Goal: Information Seeking & Learning: Learn about a topic

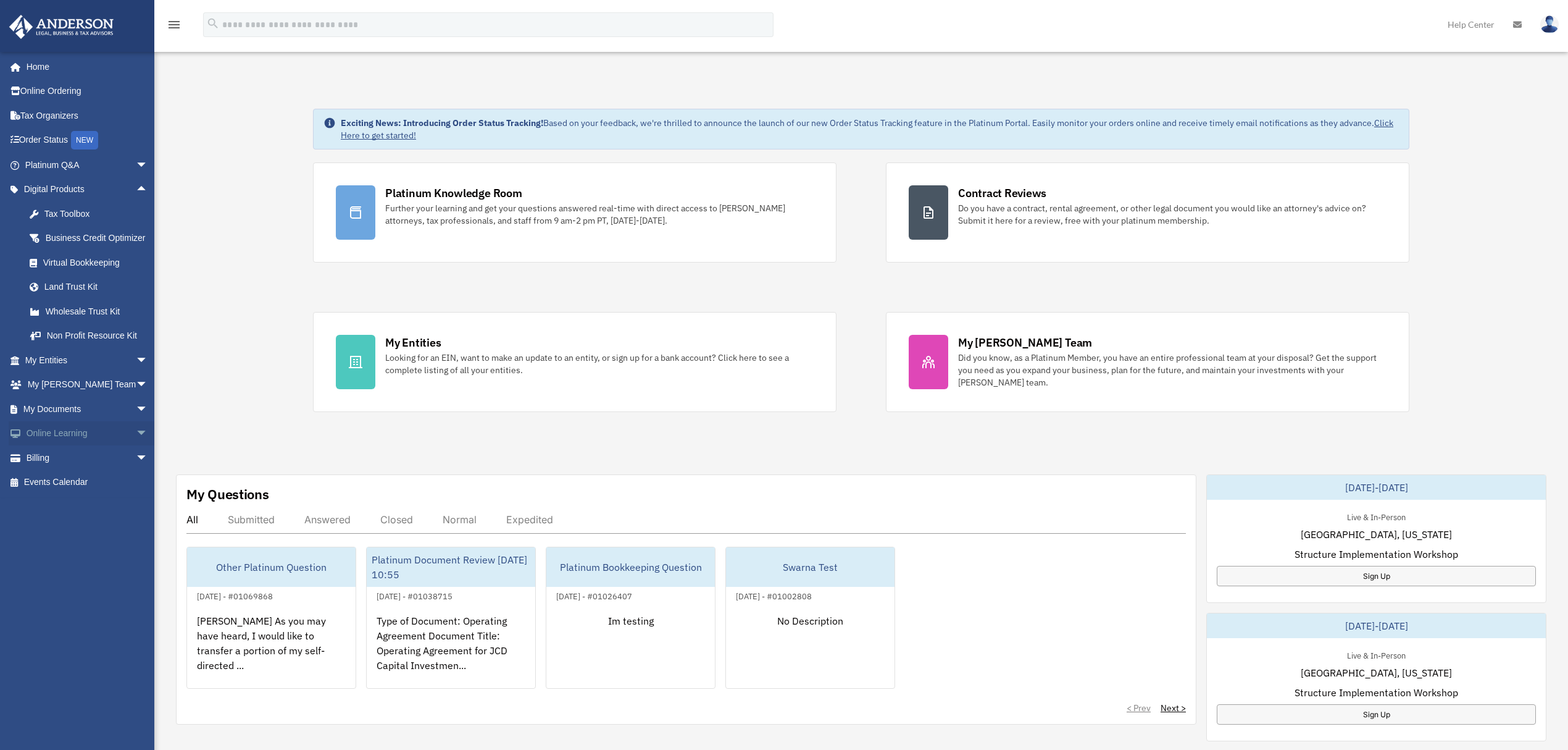
click at [136, 443] on span "arrow_drop_down" at bounding box center [148, 434] width 25 height 25
click at [63, 519] on link "Resources" at bounding box center [92, 506] width 149 height 25
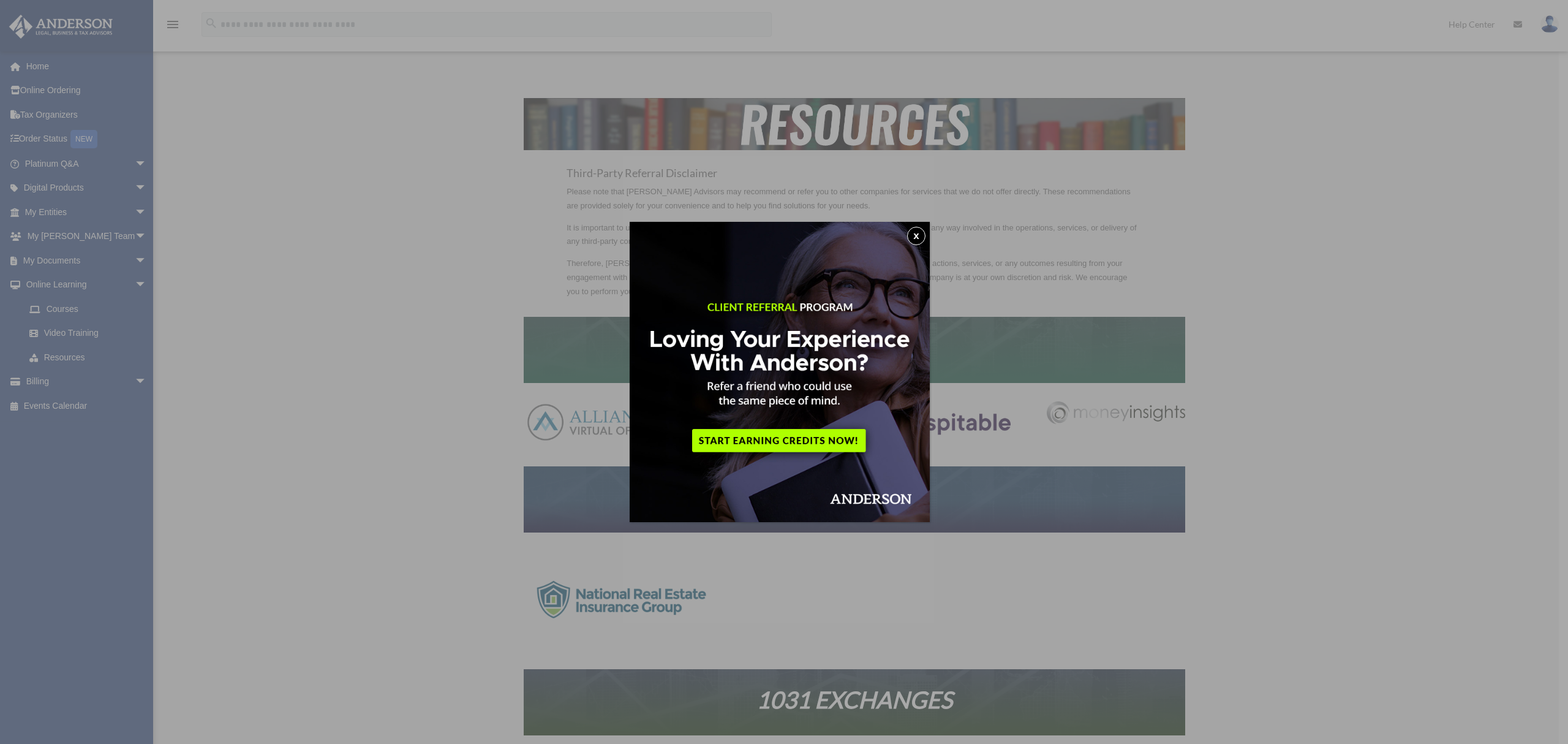
click at [922, 241] on button "x" at bounding box center [916, 236] width 19 height 19
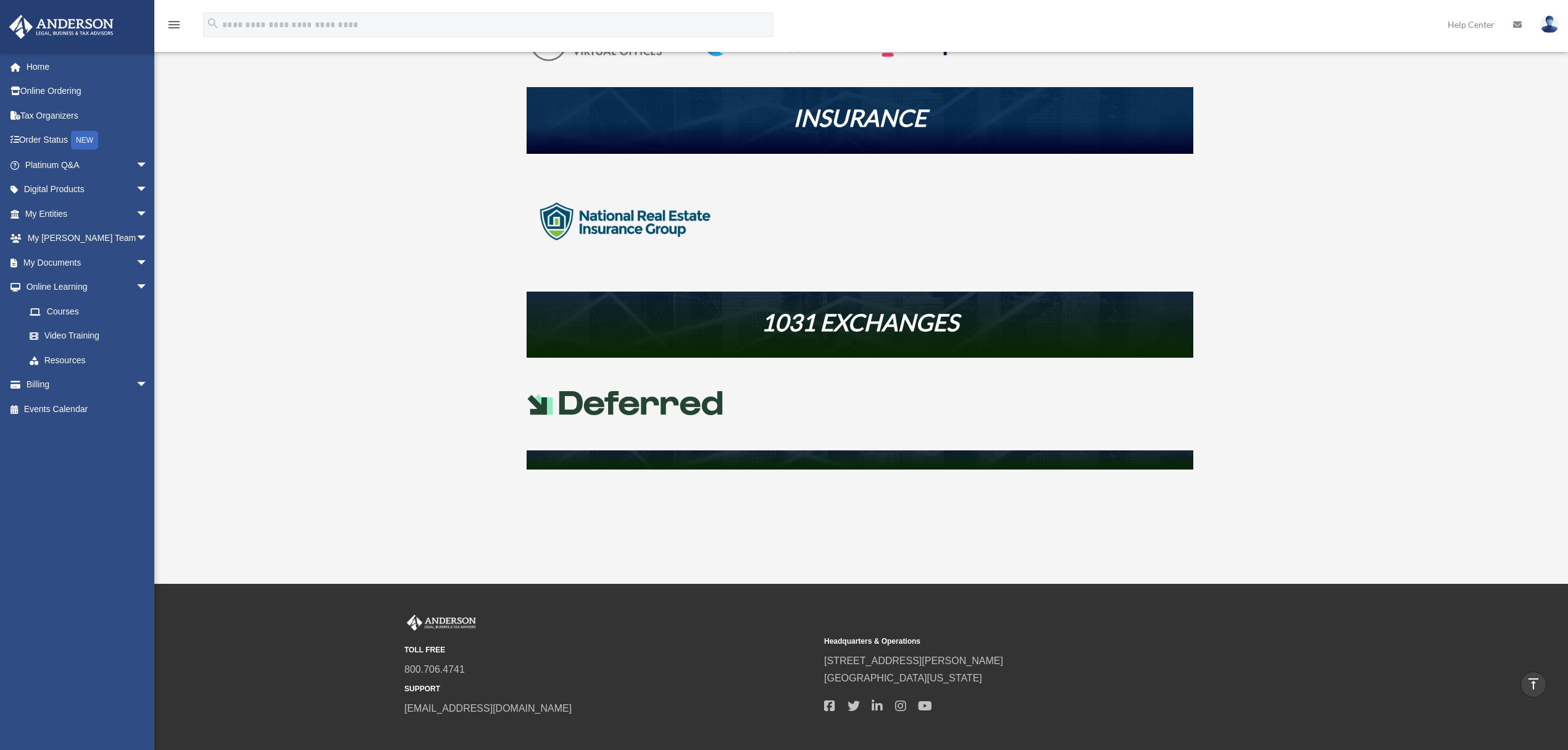
scroll to position [447, 0]
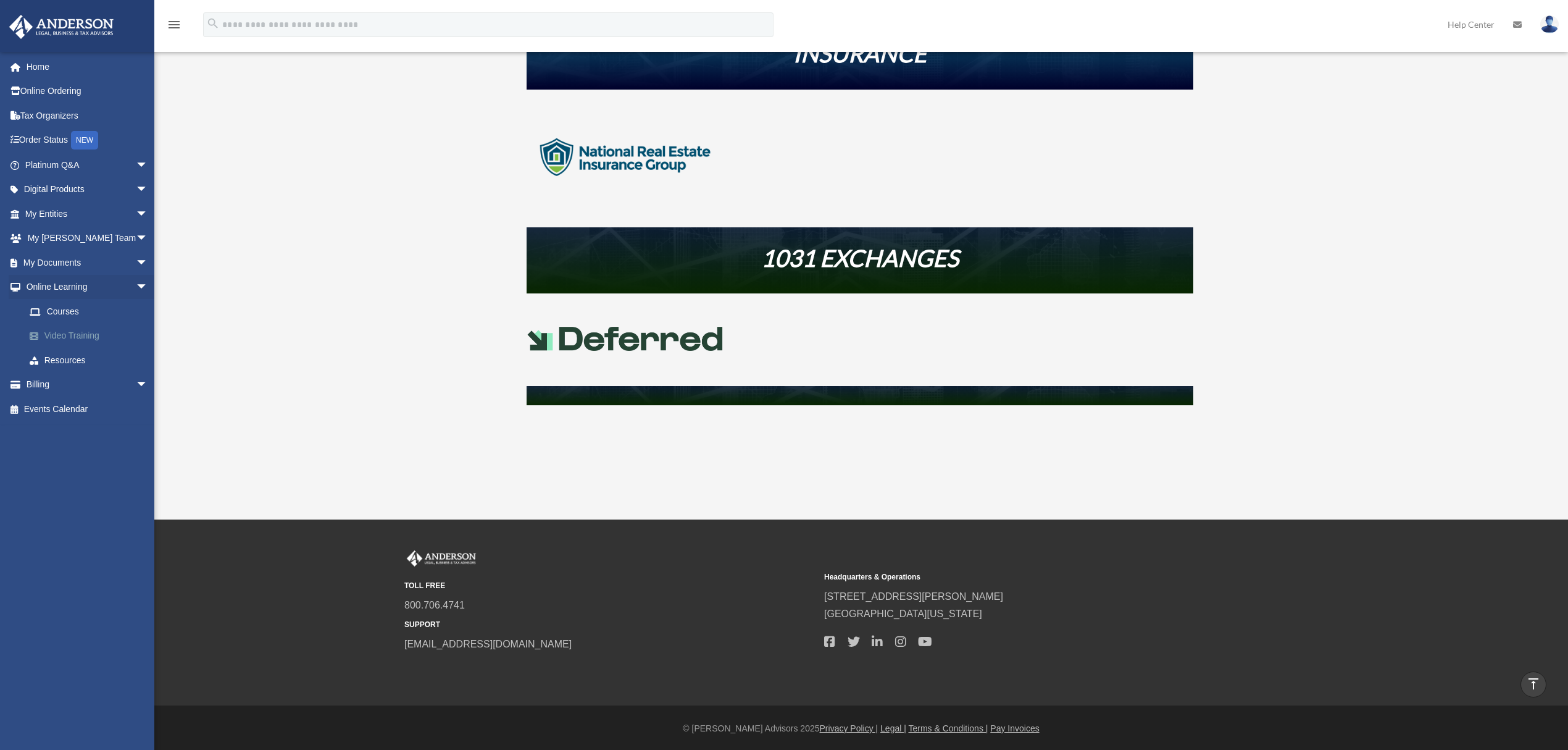
click at [65, 332] on link "Video Training" at bounding box center [92, 336] width 149 height 25
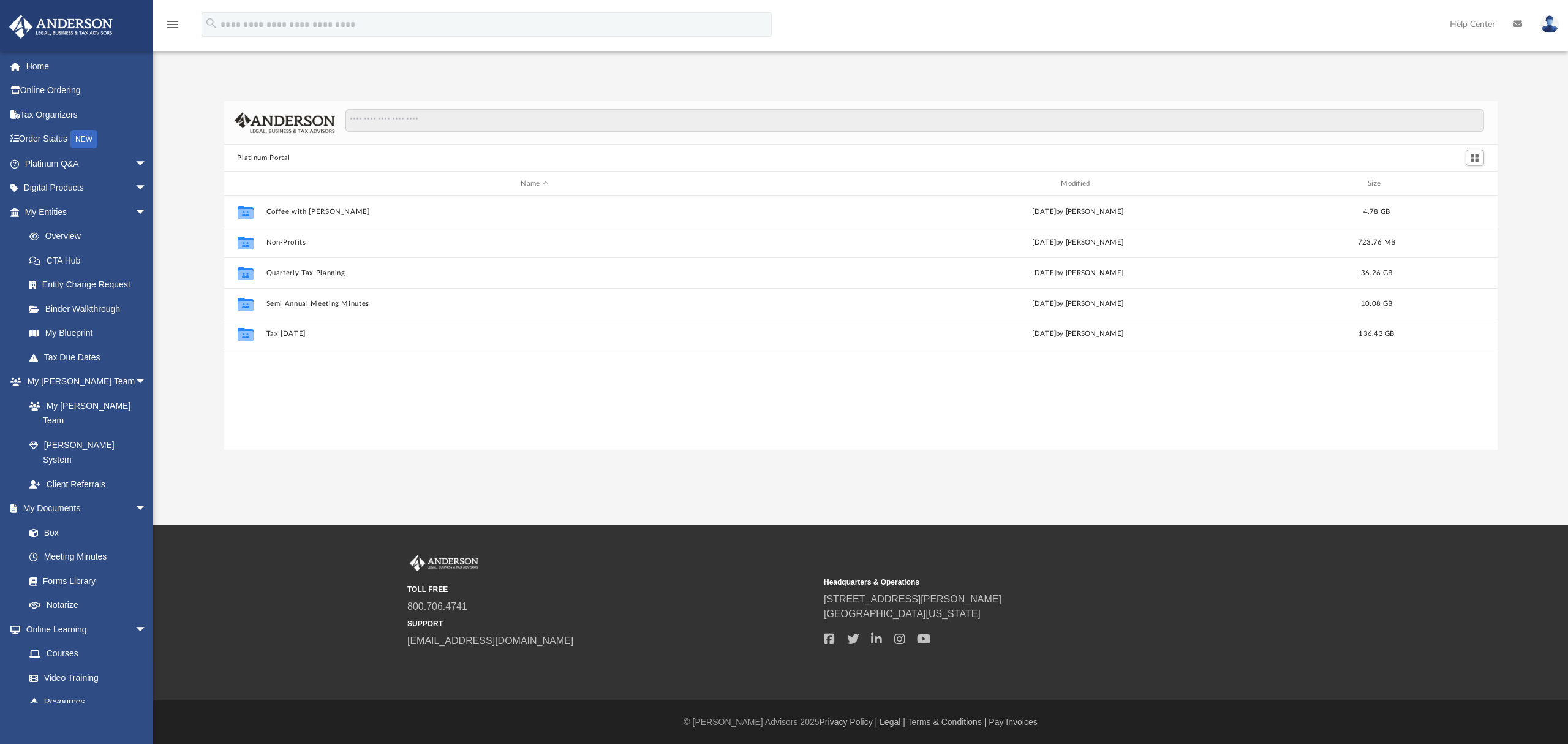
scroll to position [266, 1262]
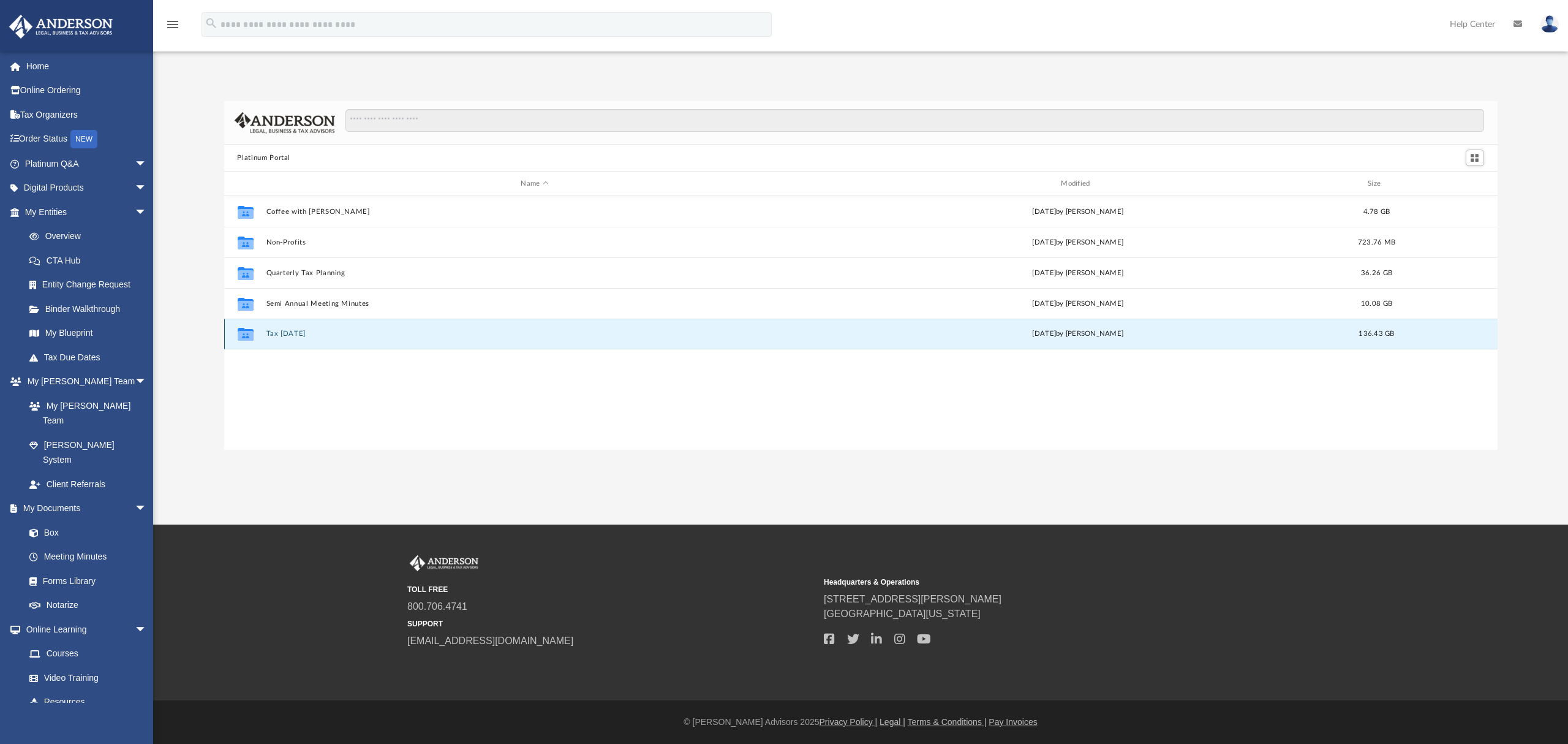
click at [278, 334] on button "Tax Tuesday" at bounding box center [535, 334] width 538 height 8
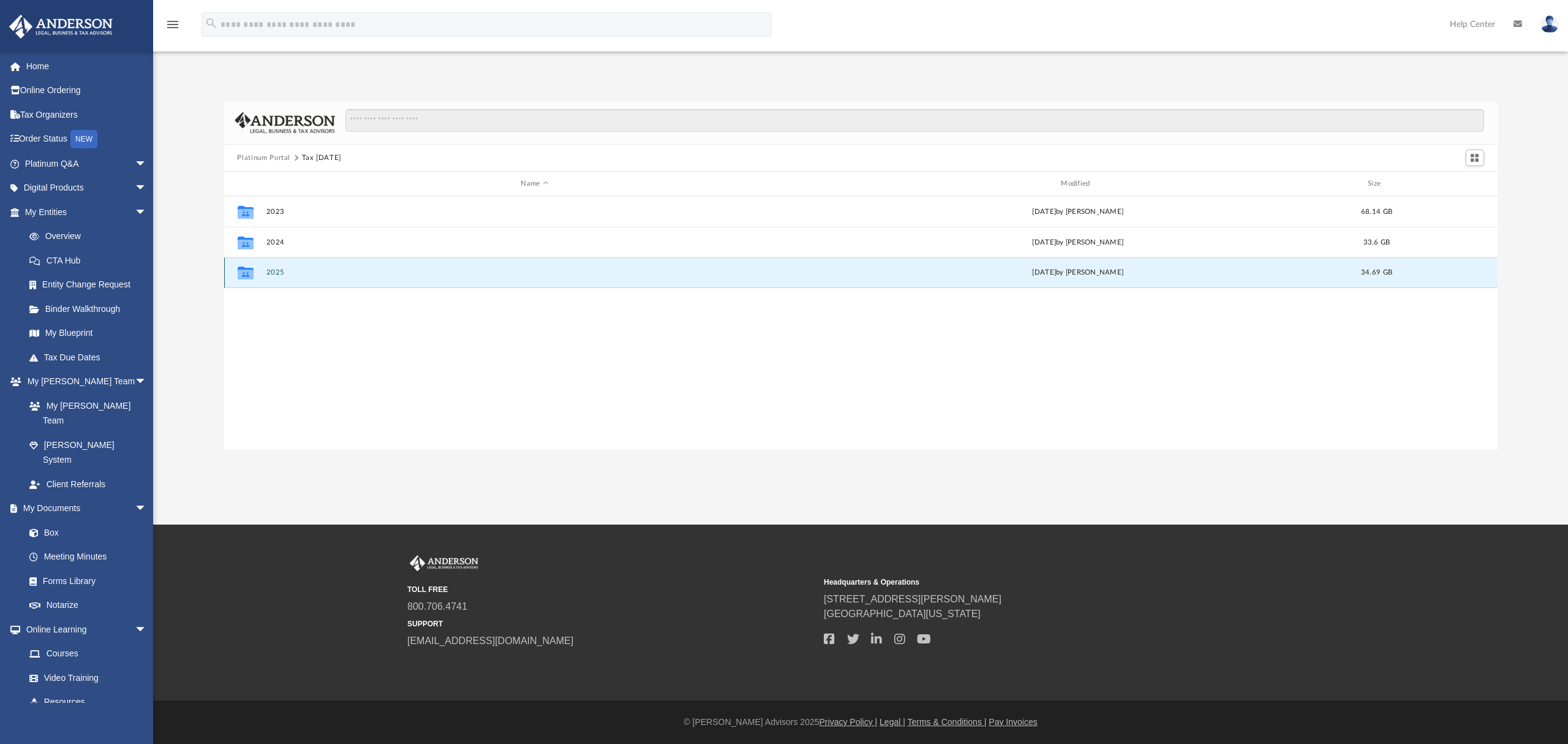
click at [283, 271] on button "2025" at bounding box center [535, 272] width 538 height 8
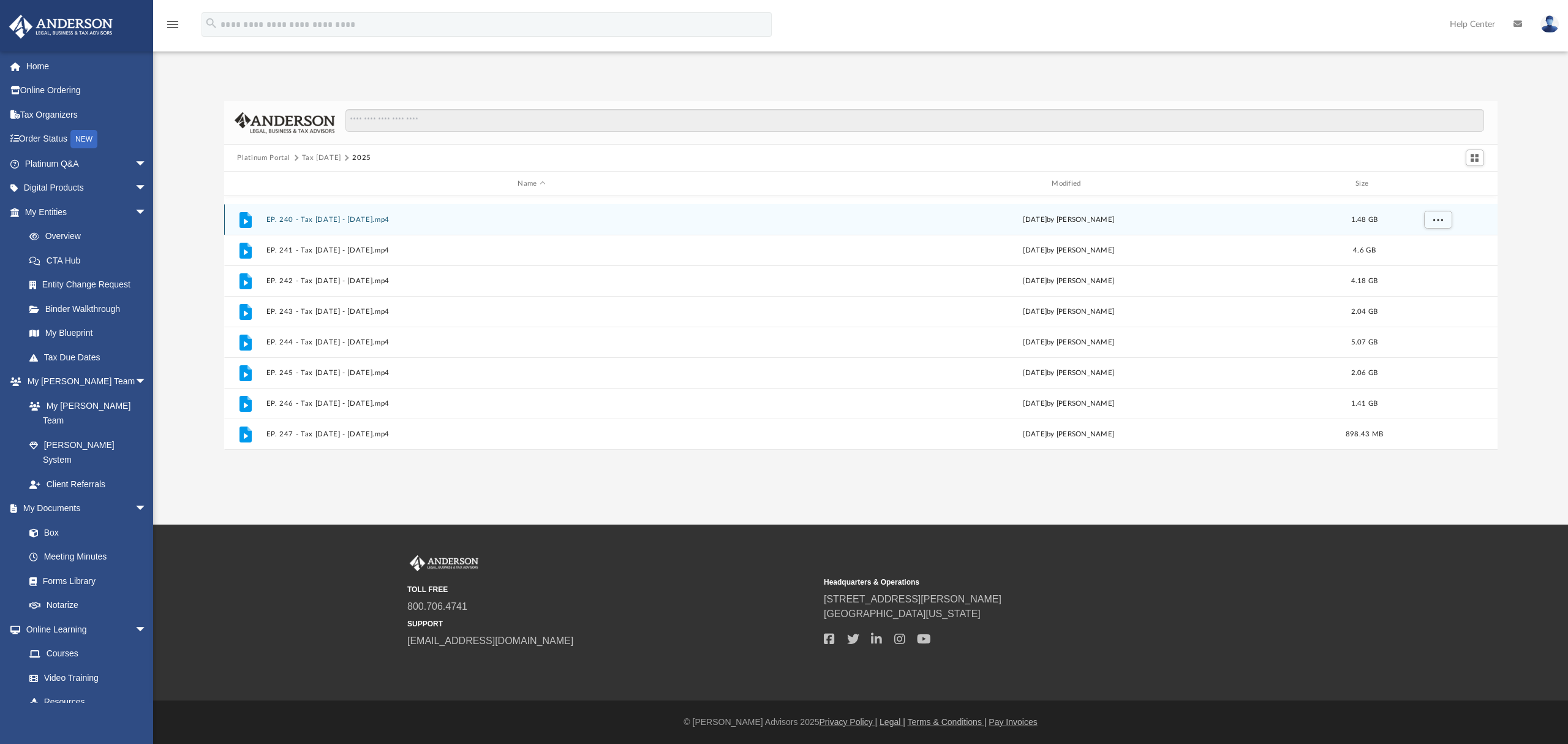
scroll to position [206, 0]
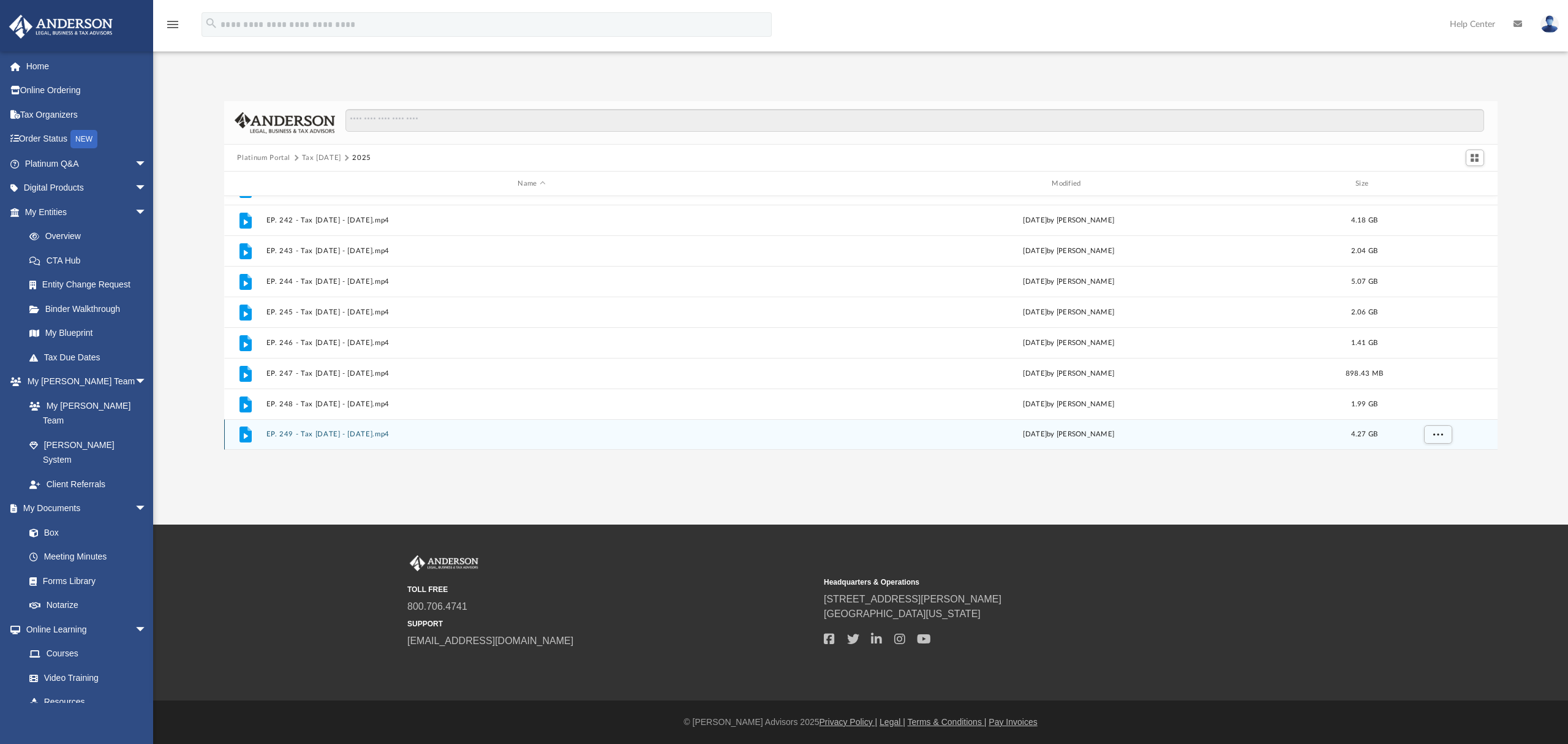
click at [280, 433] on button "EP. 249 - Tax Tuesday - July 29th, 2025.mp4" at bounding box center [531, 434] width 532 height 8
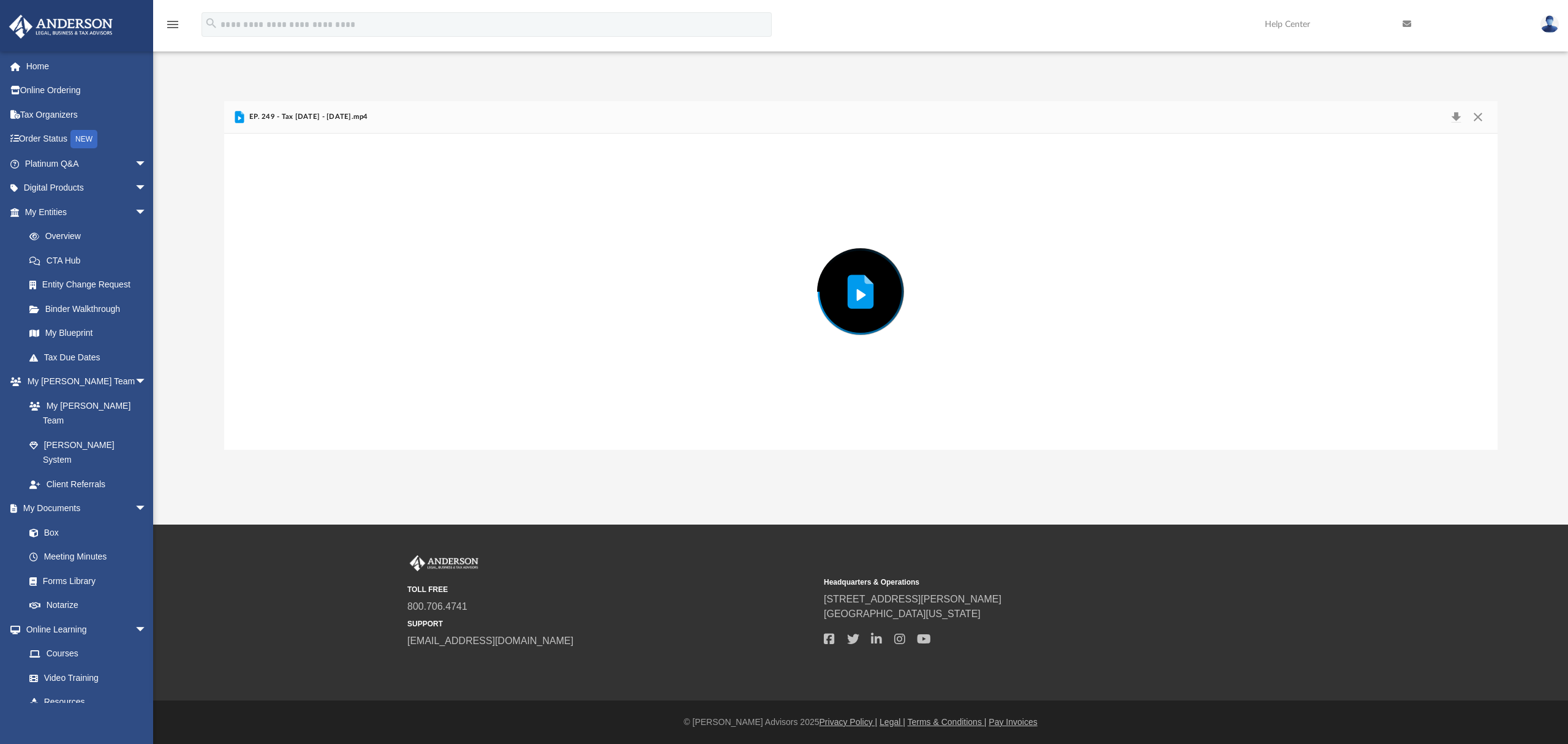
click at [280, 433] on div "Preview" at bounding box center [861, 291] width 1274 height 316
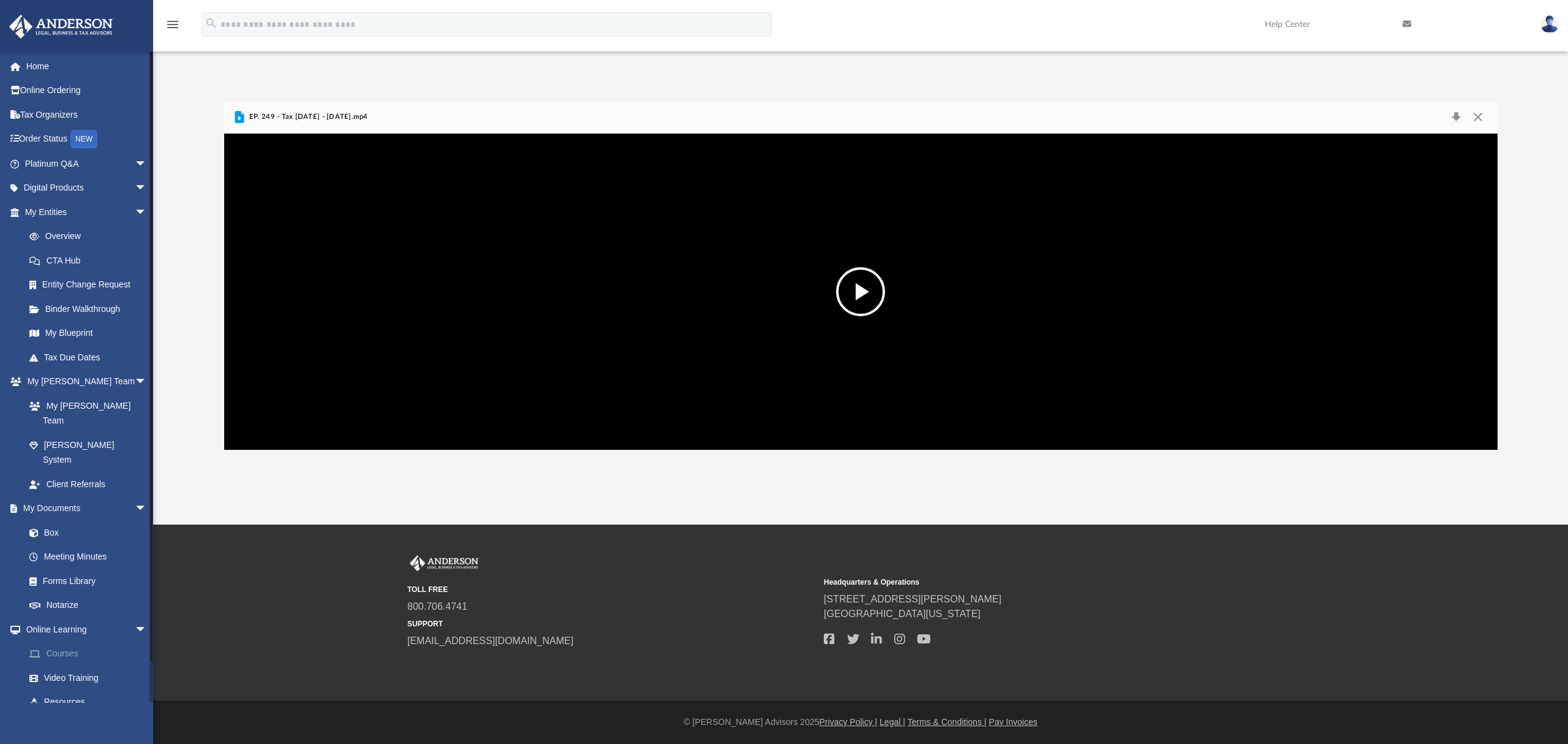
click at [61, 642] on link "Courses" at bounding box center [91, 653] width 148 height 24
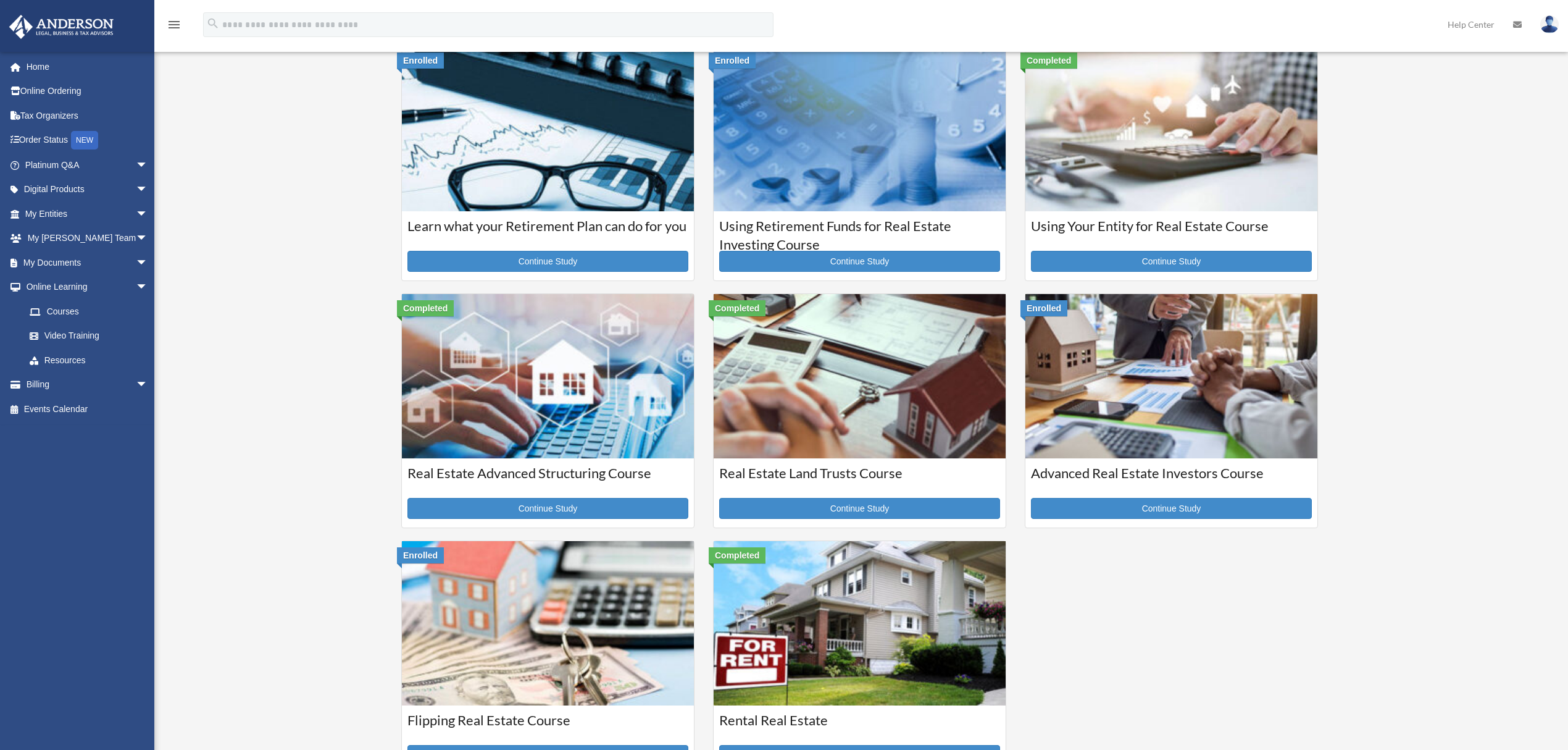
scroll to position [82, 0]
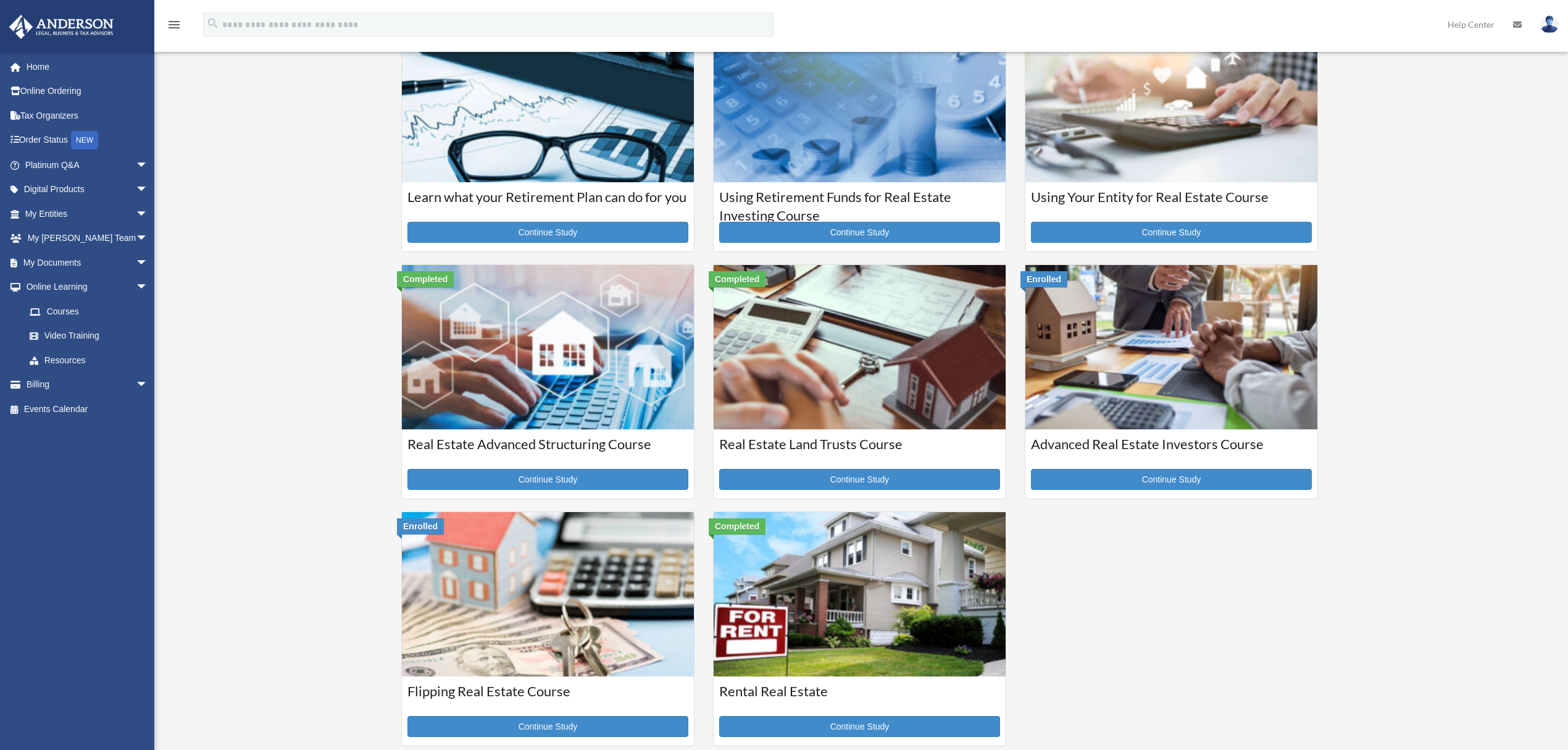
click at [873, 620] on img at bounding box center [860, 594] width 292 height 165
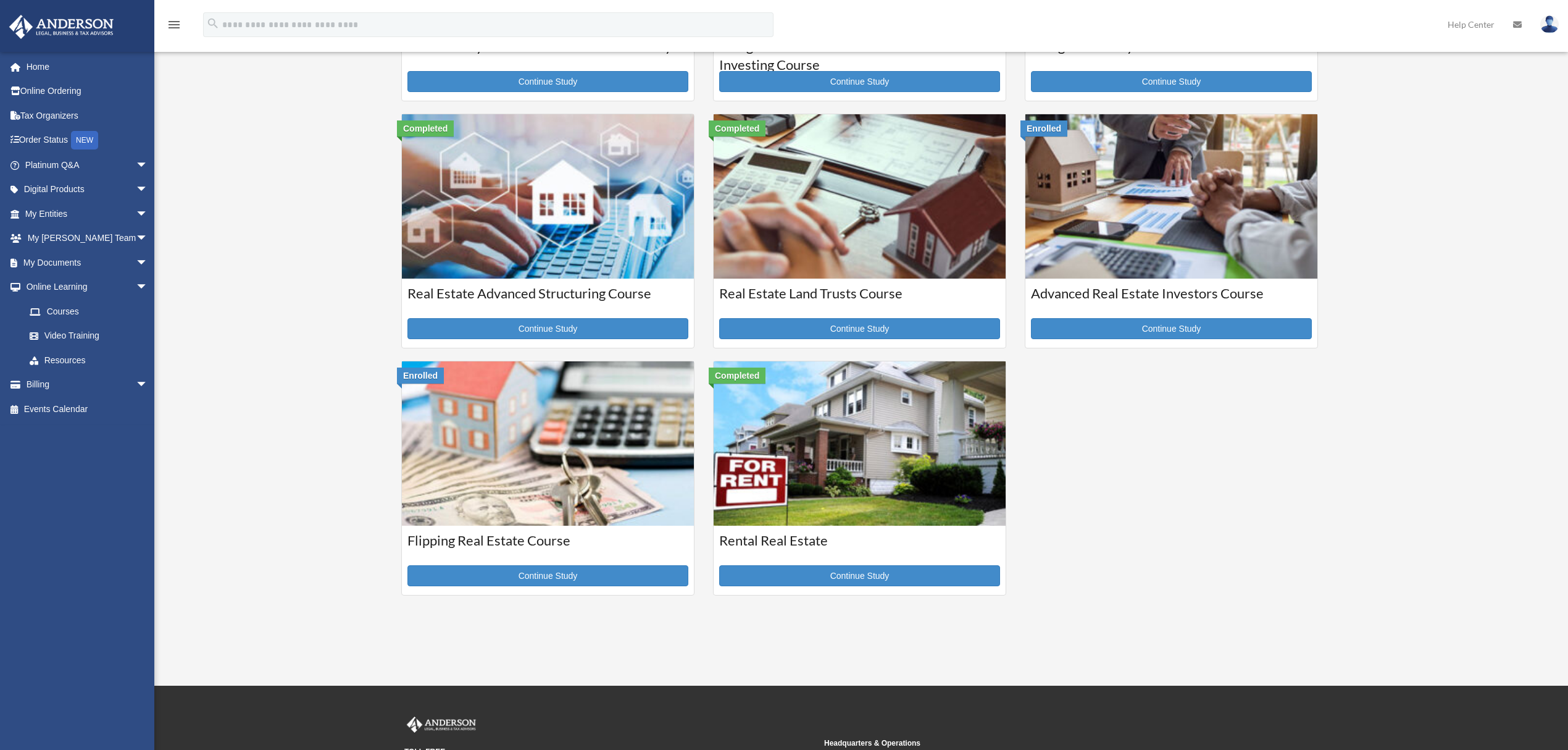
scroll to position [247, 0]
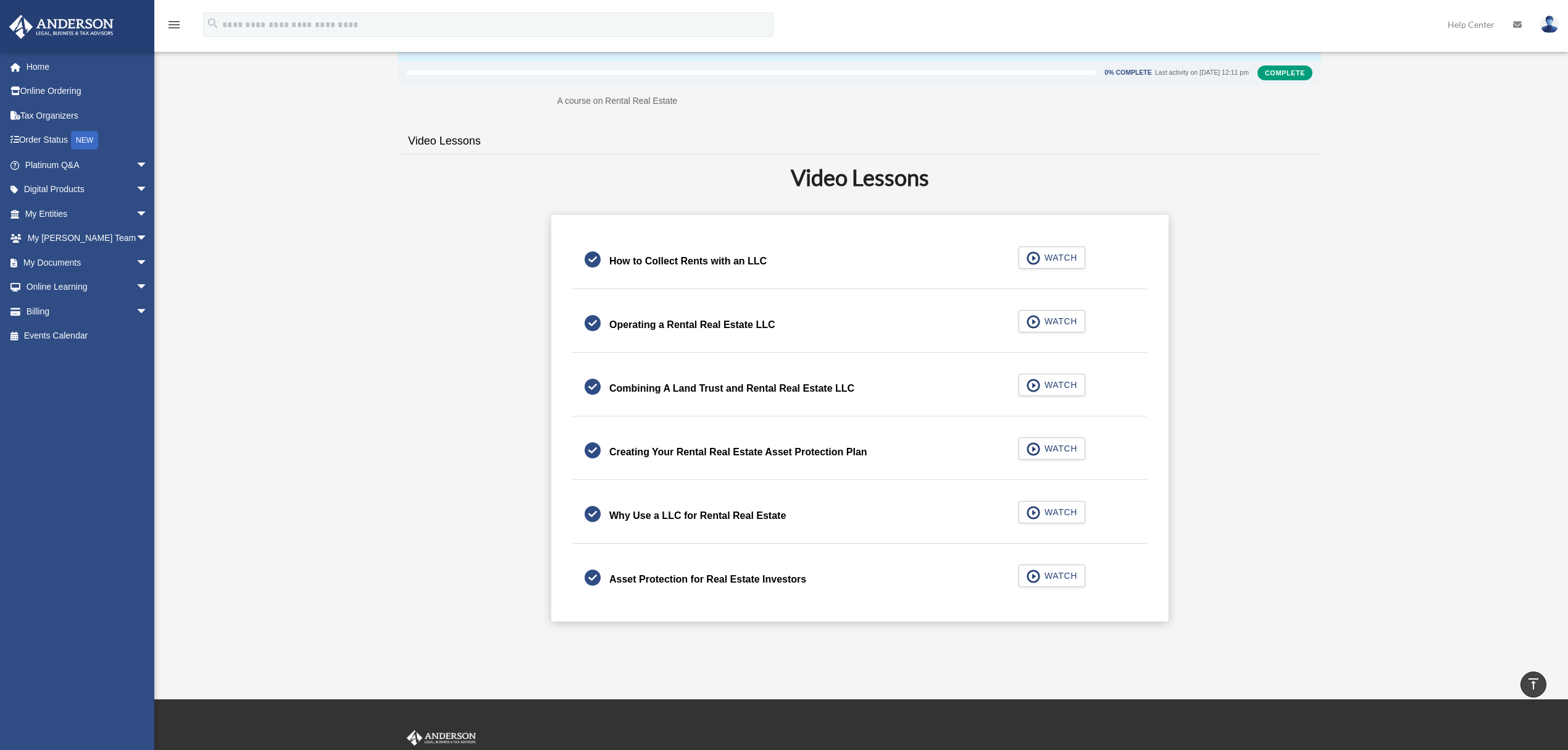
scroll to position [165, 0]
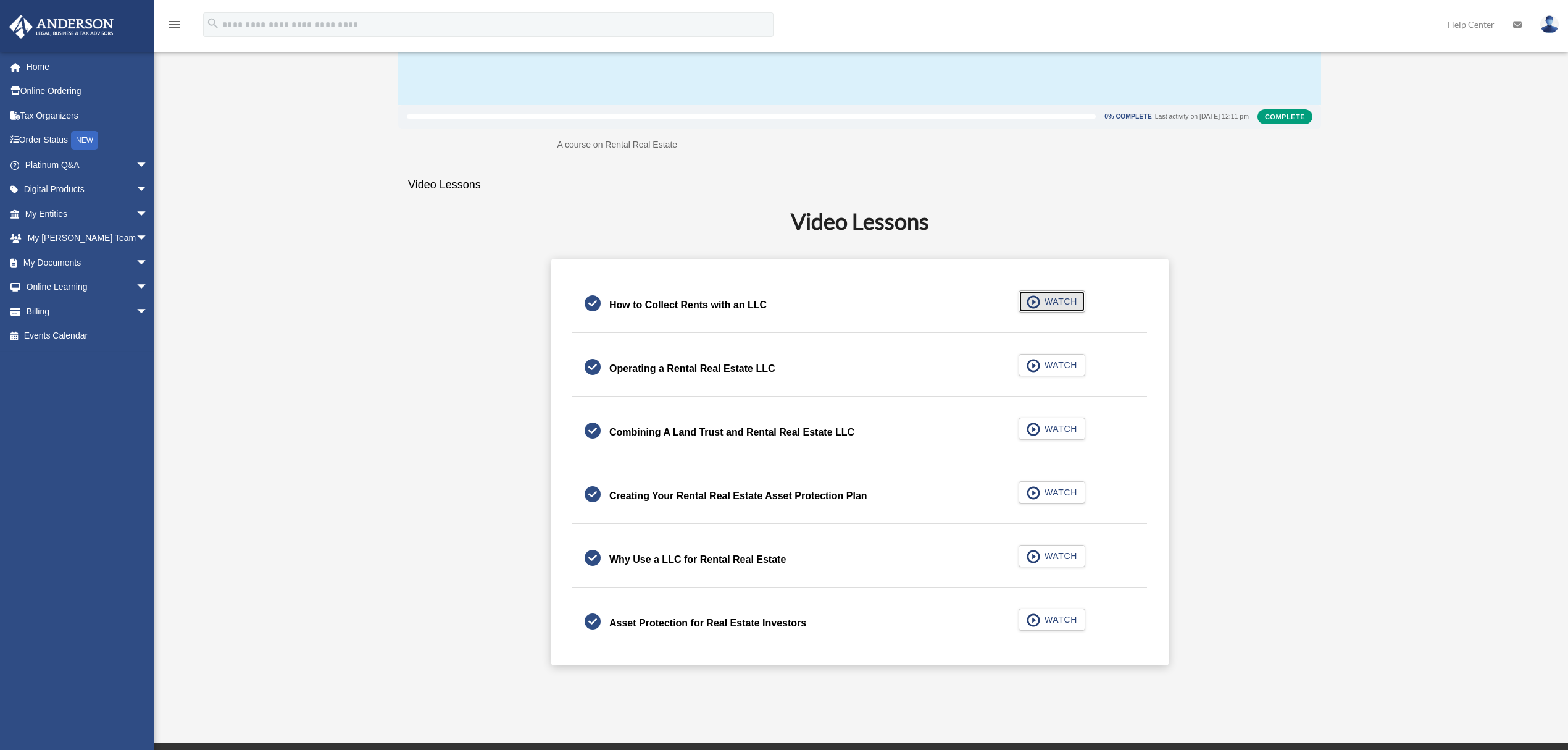
click at [1065, 300] on span "WATCH" at bounding box center [1059, 301] width 37 height 13
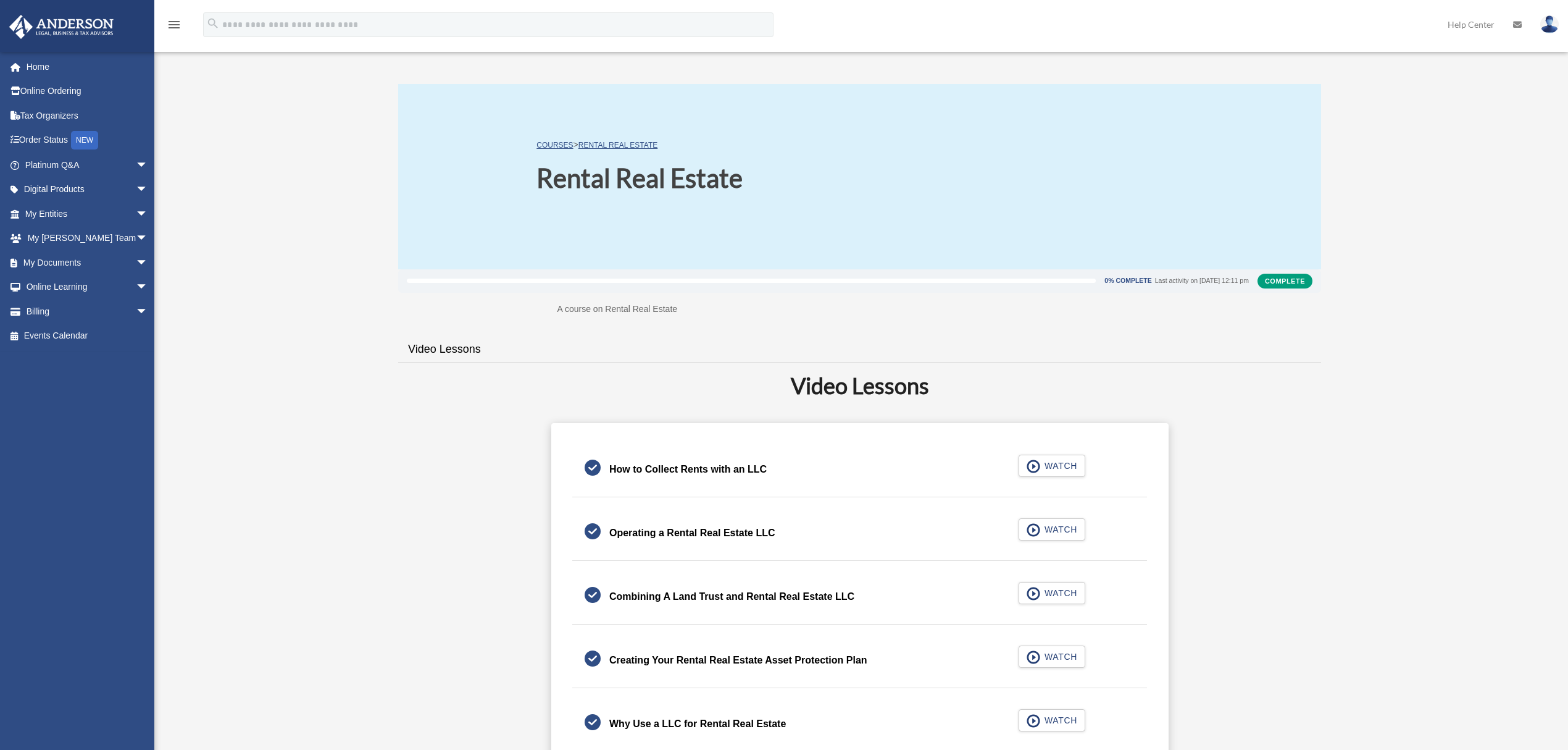
scroll to position [162, 0]
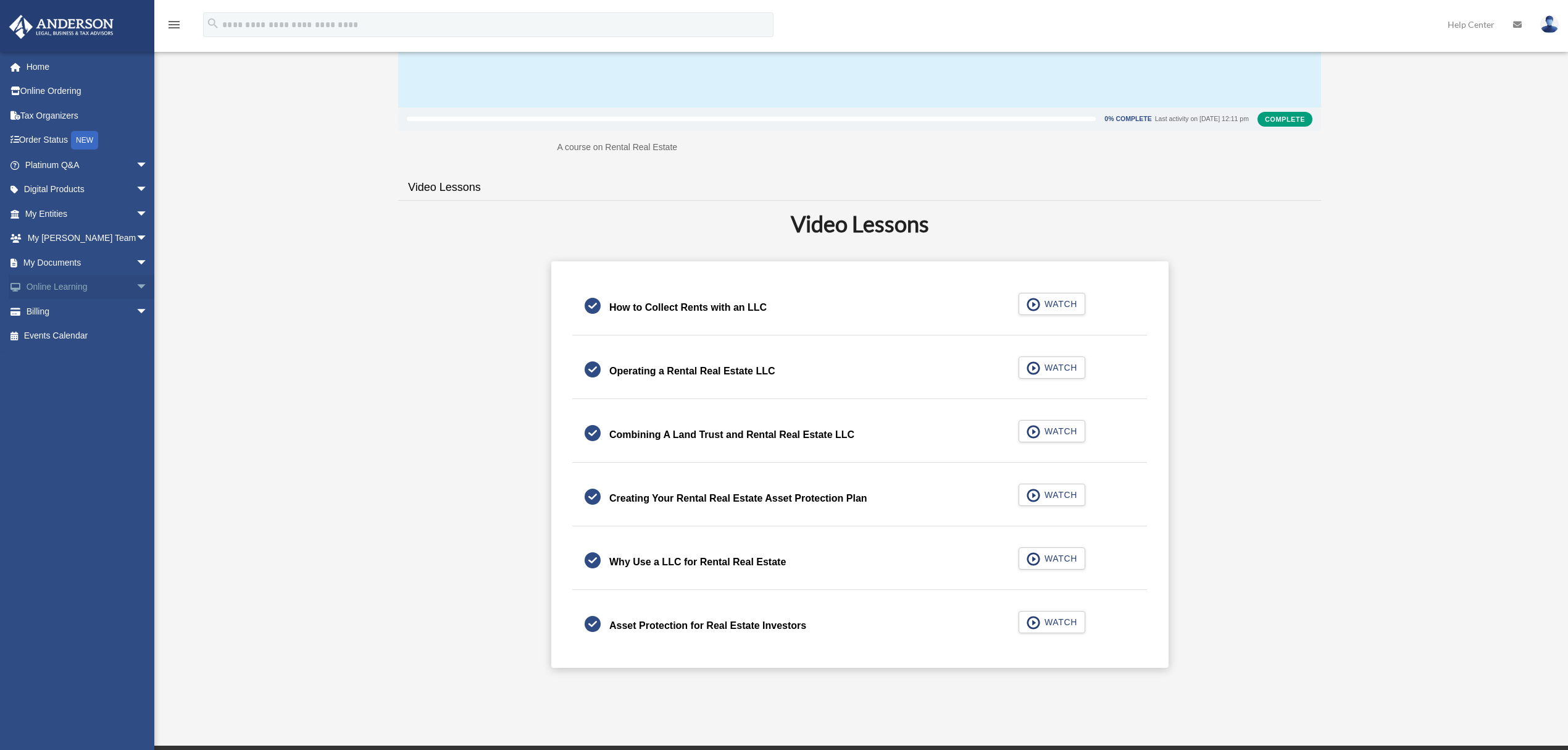
click at [136, 282] on span "arrow_drop_down" at bounding box center [148, 288] width 25 height 25
click at [99, 309] on link "Courses" at bounding box center [92, 311] width 149 height 25
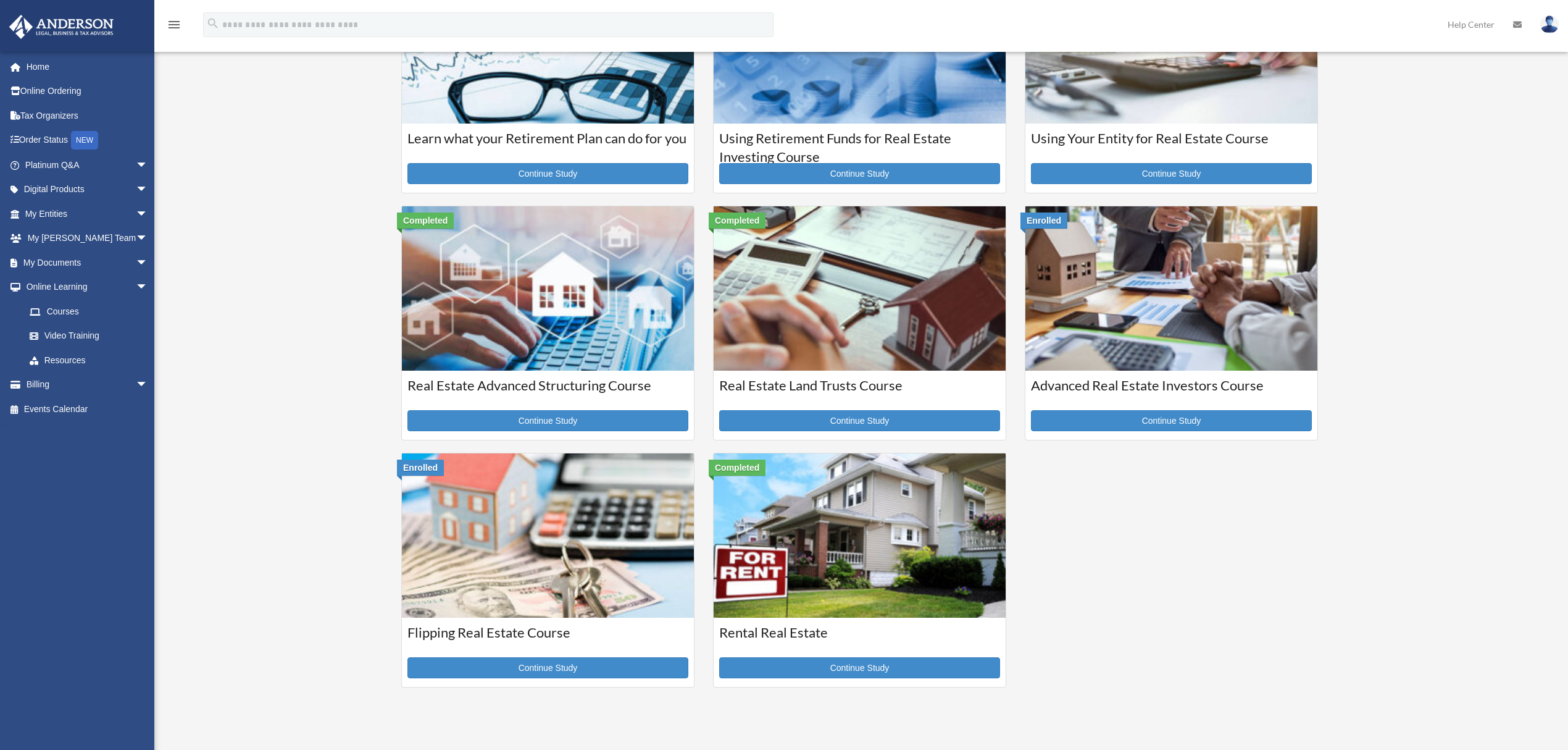
scroll to position [247, 0]
